Goal: Information Seeking & Learning: Learn about a topic

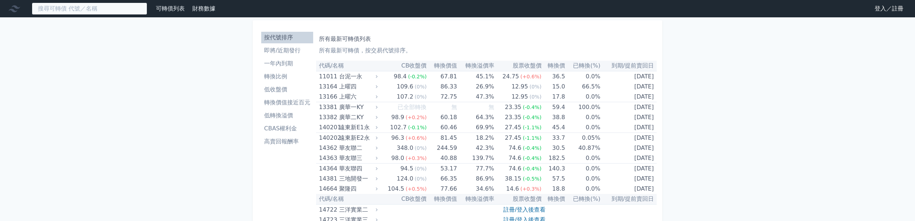
click at [124, 7] on input at bounding box center [89, 9] width 115 height 12
type input "ㄎ"
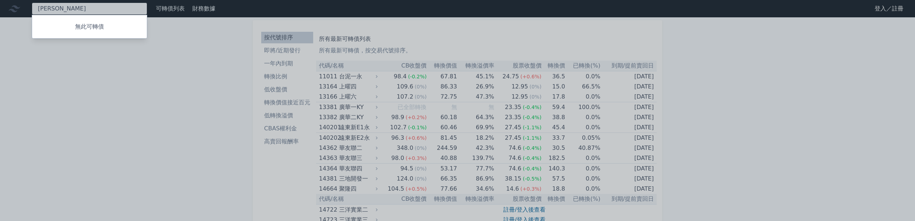
type input "毅"
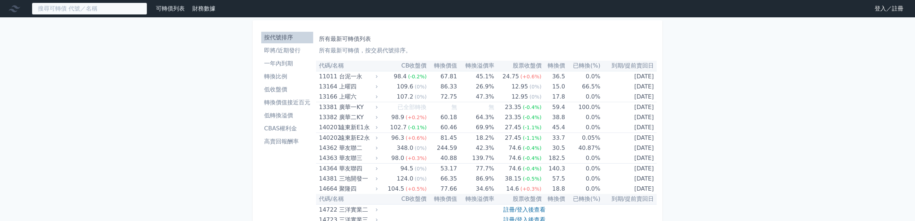
click at [103, 13] on input at bounding box center [89, 9] width 115 height 12
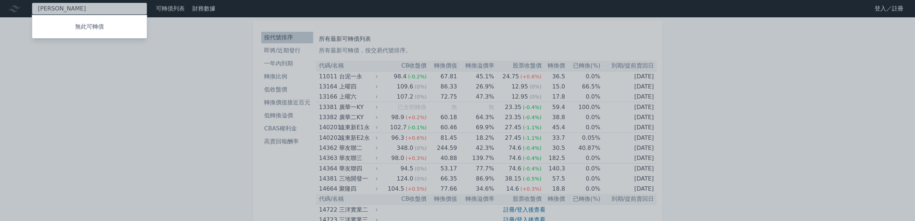
type input "毅"
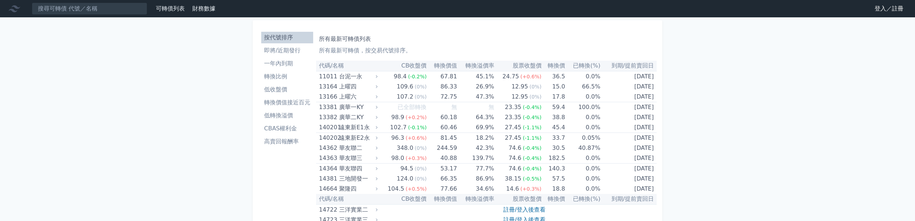
click at [261, 56] on link "即將/近期發行" at bounding box center [287, 51] width 52 height 12
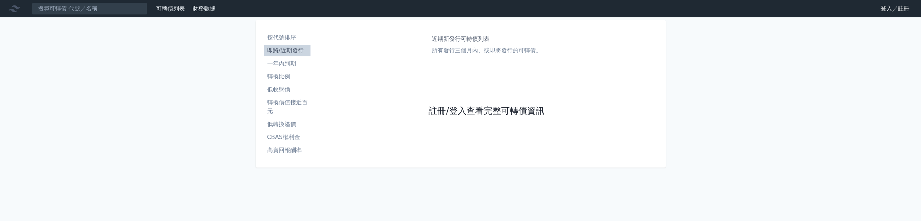
click at [468, 117] on link "註冊/登入查看完整可轉債資訊" at bounding box center [485, 111] width 115 height 12
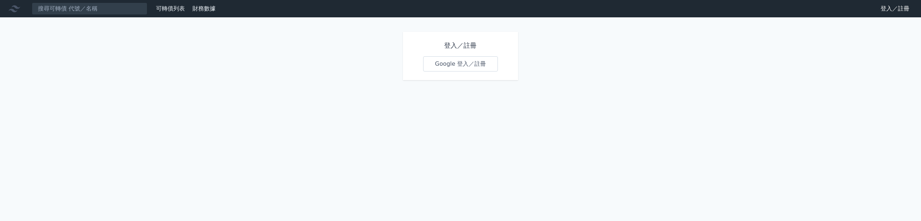
click at [471, 71] on link "Google 登入／註冊" at bounding box center [460, 63] width 75 height 15
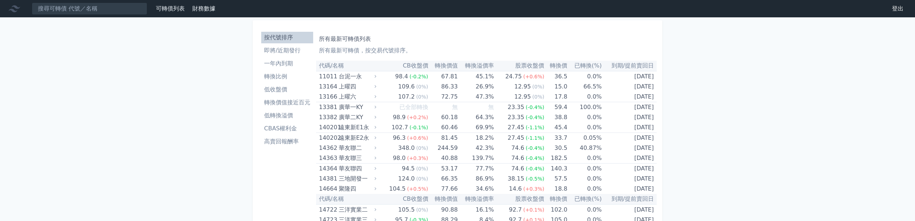
click at [261, 55] on li "即將/近期發行" at bounding box center [287, 50] width 52 height 9
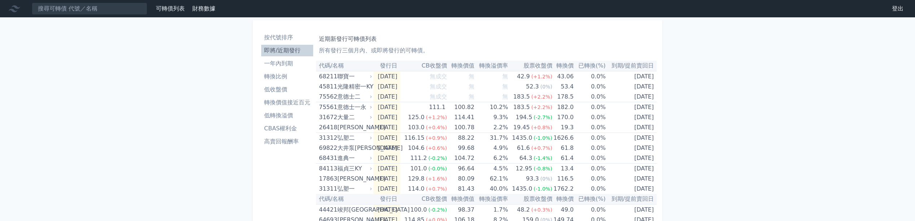
click at [335, 43] on h1 "近期新發行可轉債列表" at bounding box center [486, 39] width 335 height 9
click at [213, 4] on div "可轉債列表 財務數據" at bounding box center [109, 9] width 218 height 12
click at [185, 9] on link "可轉債列表" at bounding box center [170, 8] width 29 height 7
